Goal: Task Accomplishment & Management: Manage account settings

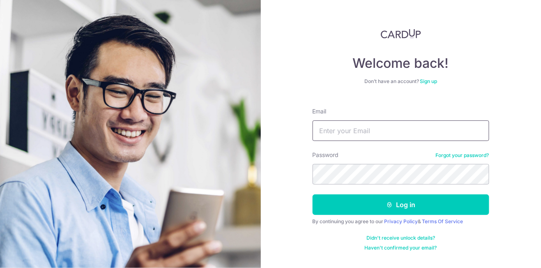
click at [362, 131] on input "Email" at bounding box center [400, 130] width 177 height 21
type input "[PERSON_NAME][EMAIL_ADDRESS][DOMAIN_NAME]"
click at [312, 194] on button "Log in" at bounding box center [400, 204] width 177 height 21
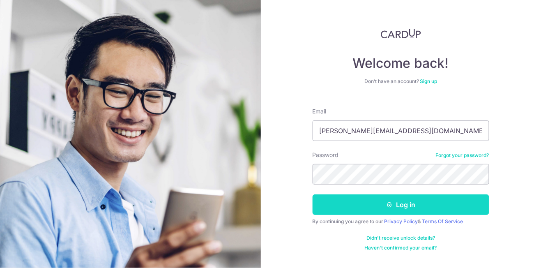
click at [342, 200] on button "Log in" at bounding box center [400, 204] width 177 height 21
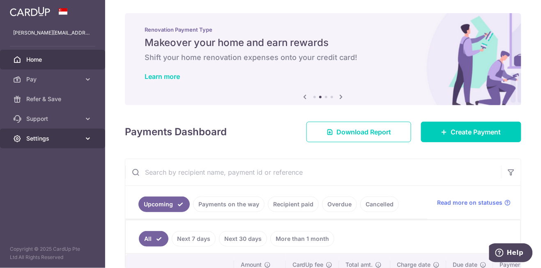
click at [56, 135] on span "Settings" at bounding box center [53, 138] width 54 height 8
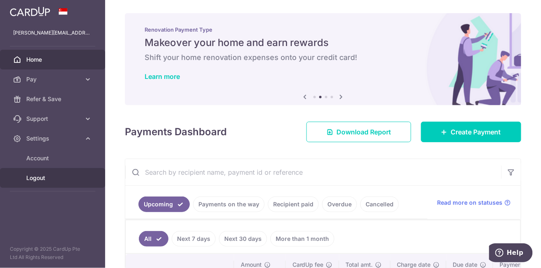
click at [37, 175] on span "Logout" at bounding box center [53, 178] width 54 height 8
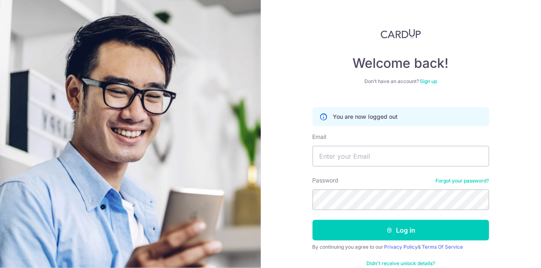
click at [523, 0] on html "Welcome back! Don’t have an account? Sign up You are now logged out Email Passw…" at bounding box center [270, 134] width 541 height 268
